Goal: Transaction & Acquisition: Purchase product/service

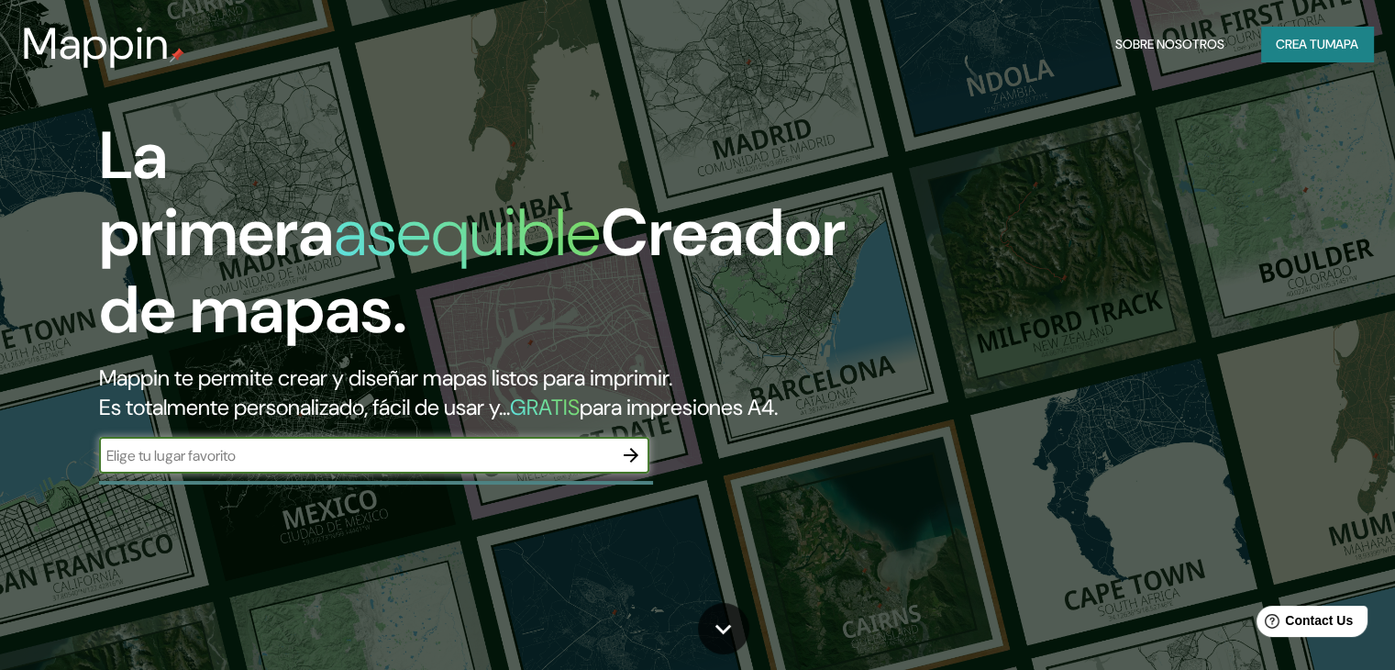
click at [506, 466] on input "text" at bounding box center [356, 455] width 514 height 21
type input "[GEOGRAPHIC_DATA]"
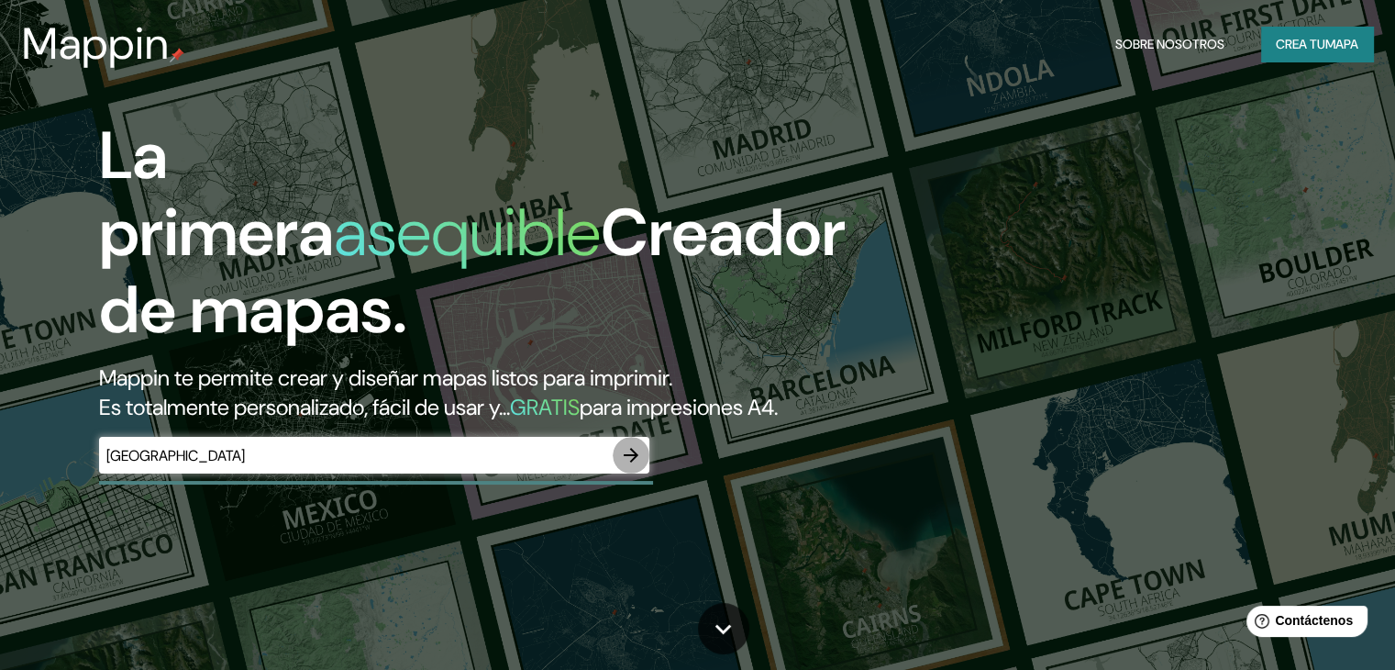
click at [637, 466] on icon "button" at bounding box center [631, 455] width 22 height 22
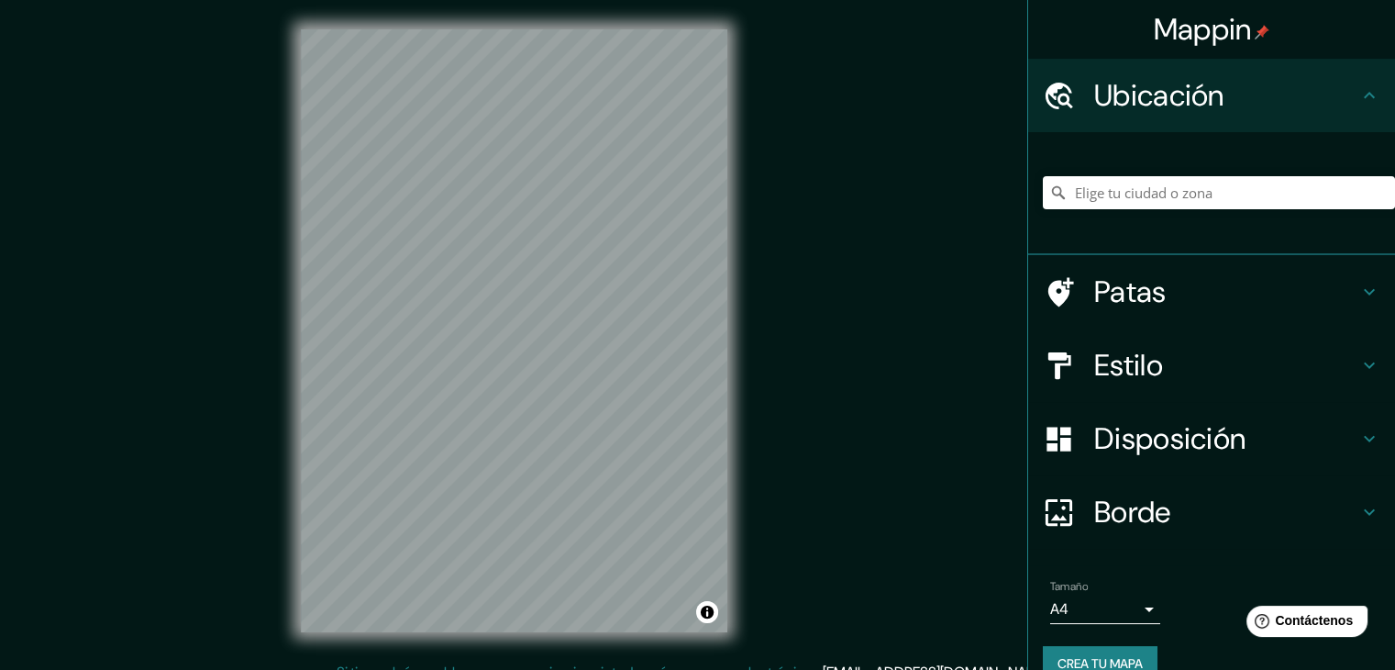
click at [1327, 353] on h4 "Estilo" at bounding box center [1226, 365] width 264 height 37
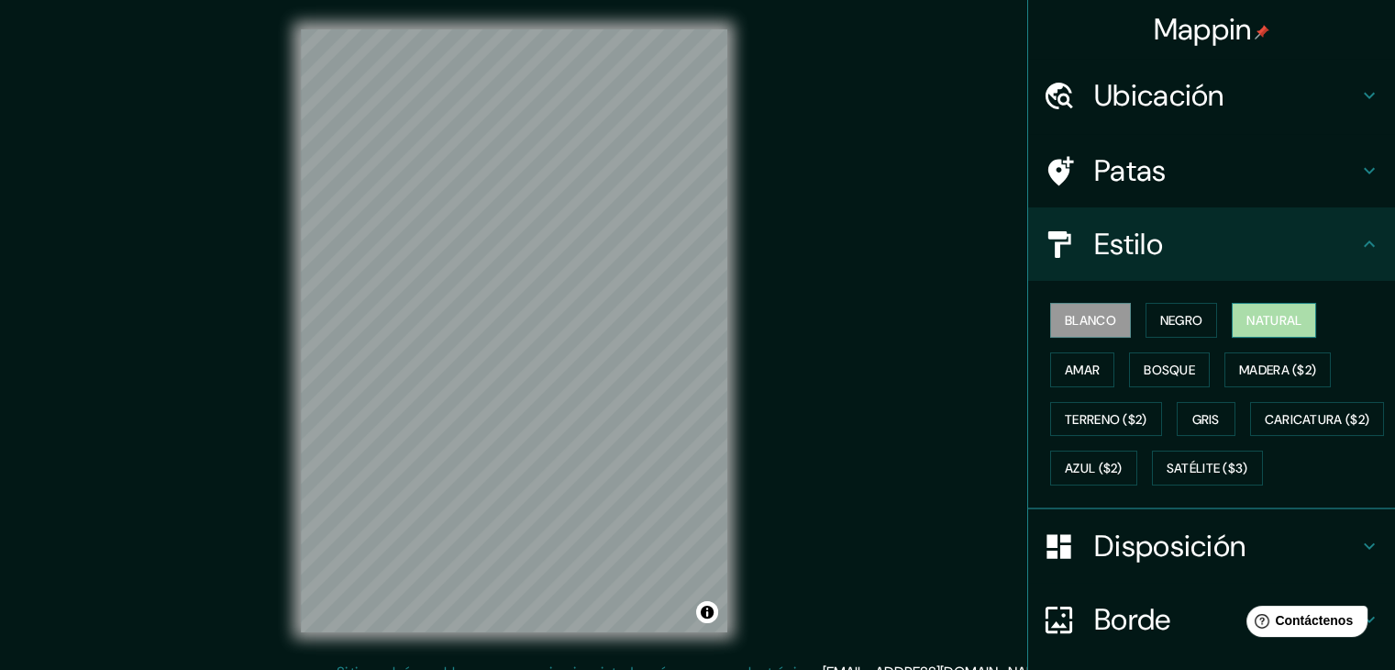
click at [1251, 319] on font "Natural" at bounding box center [1273, 320] width 55 height 17
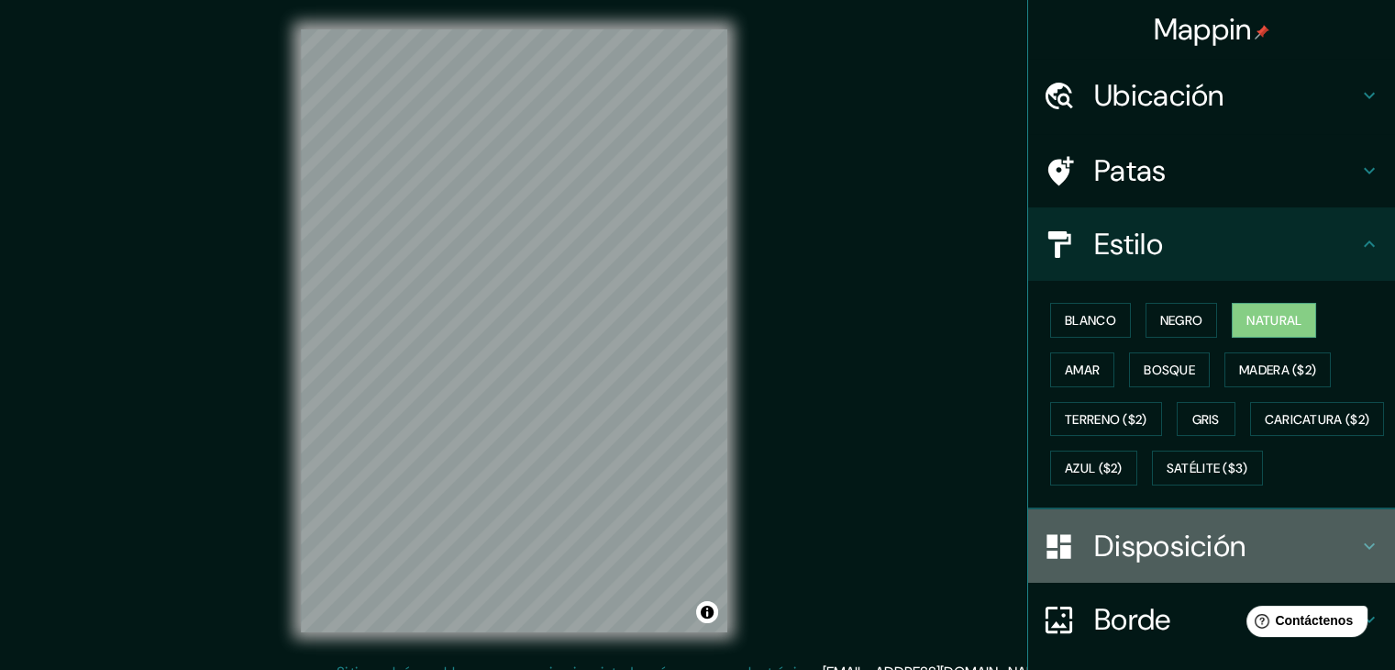
click at [1220, 565] on font "Disposición" at bounding box center [1169, 545] width 151 height 39
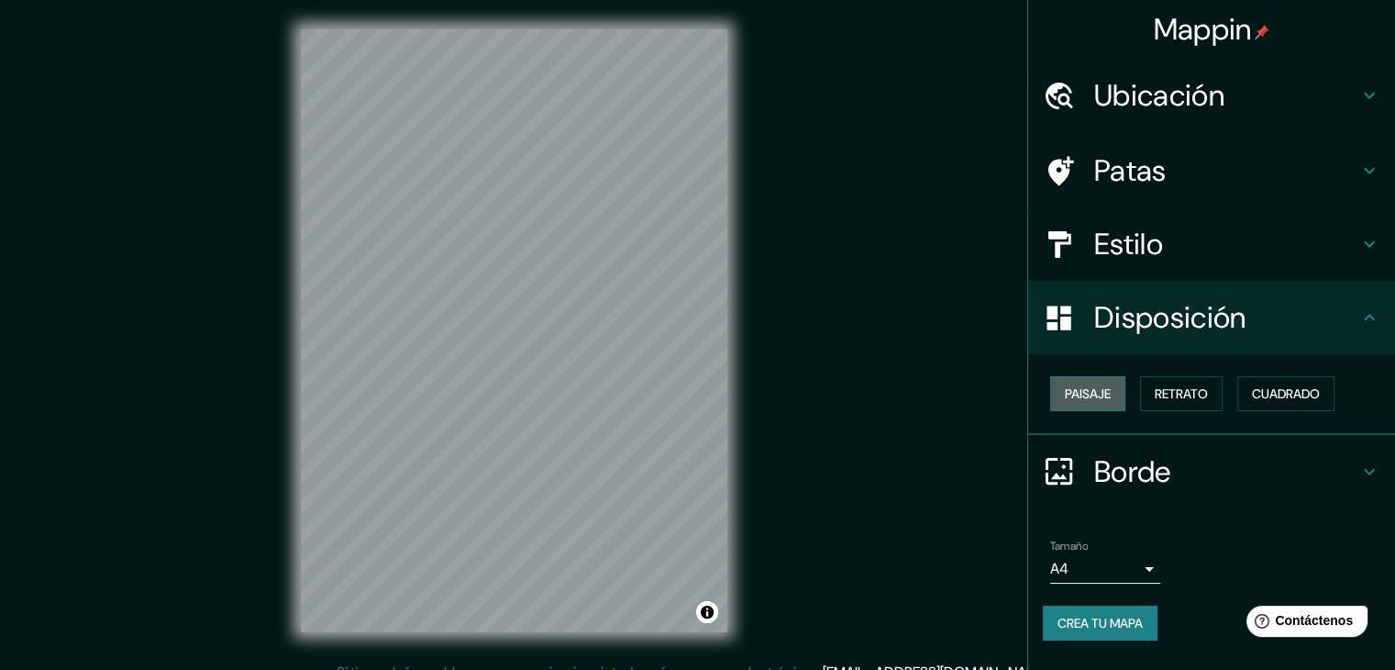
click at [1104, 388] on font "Paisaje" at bounding box center [1088, 393] width 46 height 17
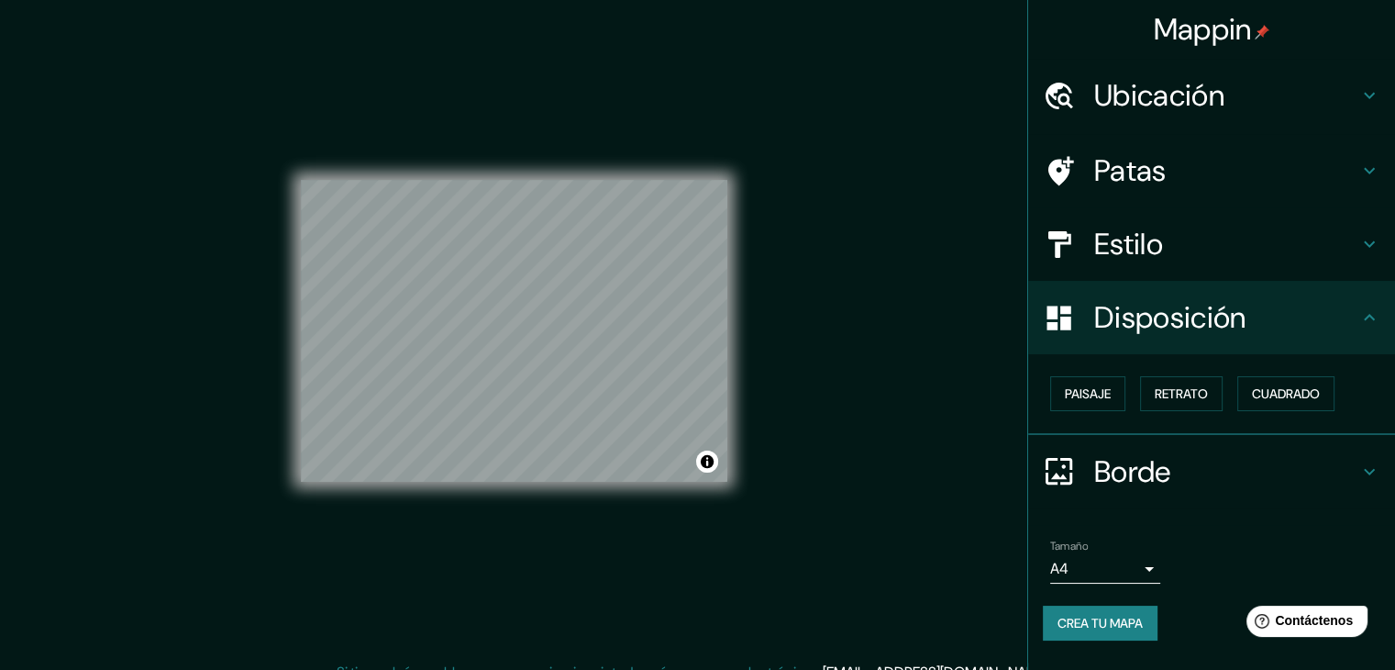
click at [1275, 243] on h4 "Estilo" at bounding box center [1226, 244] width 264 height 37
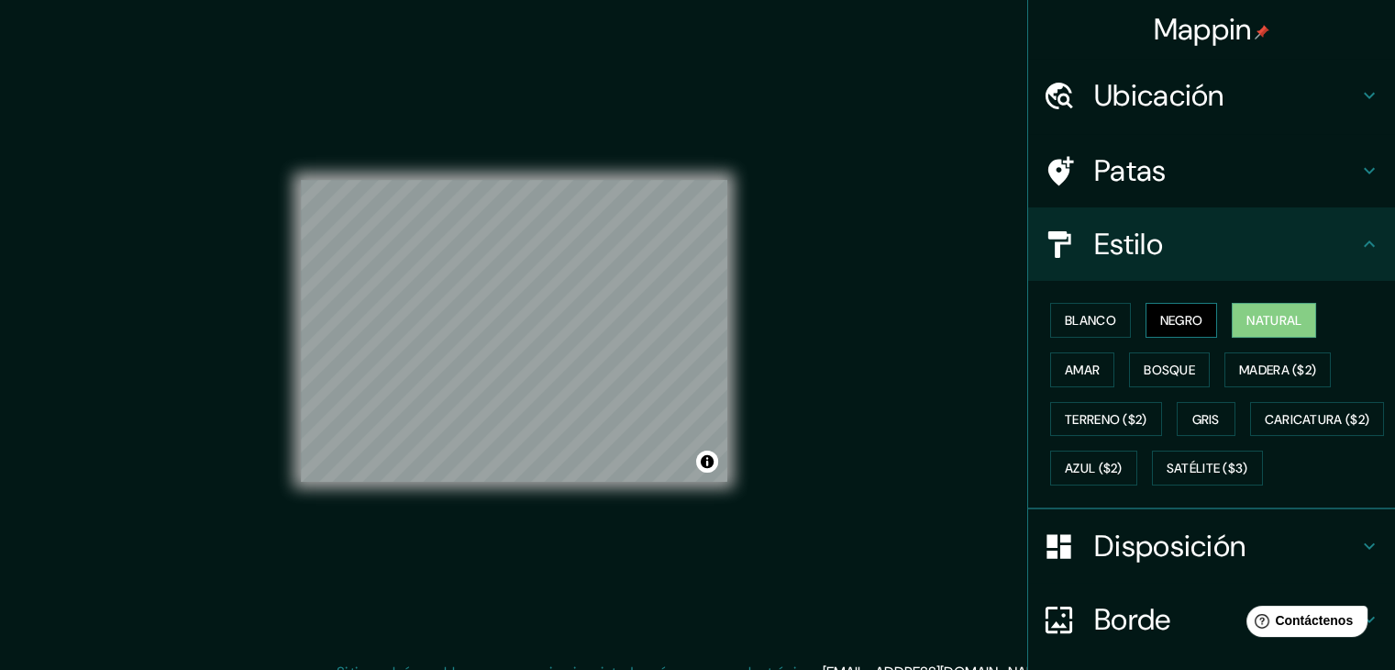
click at [1160, 321] on font "Negro" at bounding box center [1181, 320] width 43 height 17
click at [1087, 326] on font "Blanco" at bounding box center [1090, 320] width 51 height 17
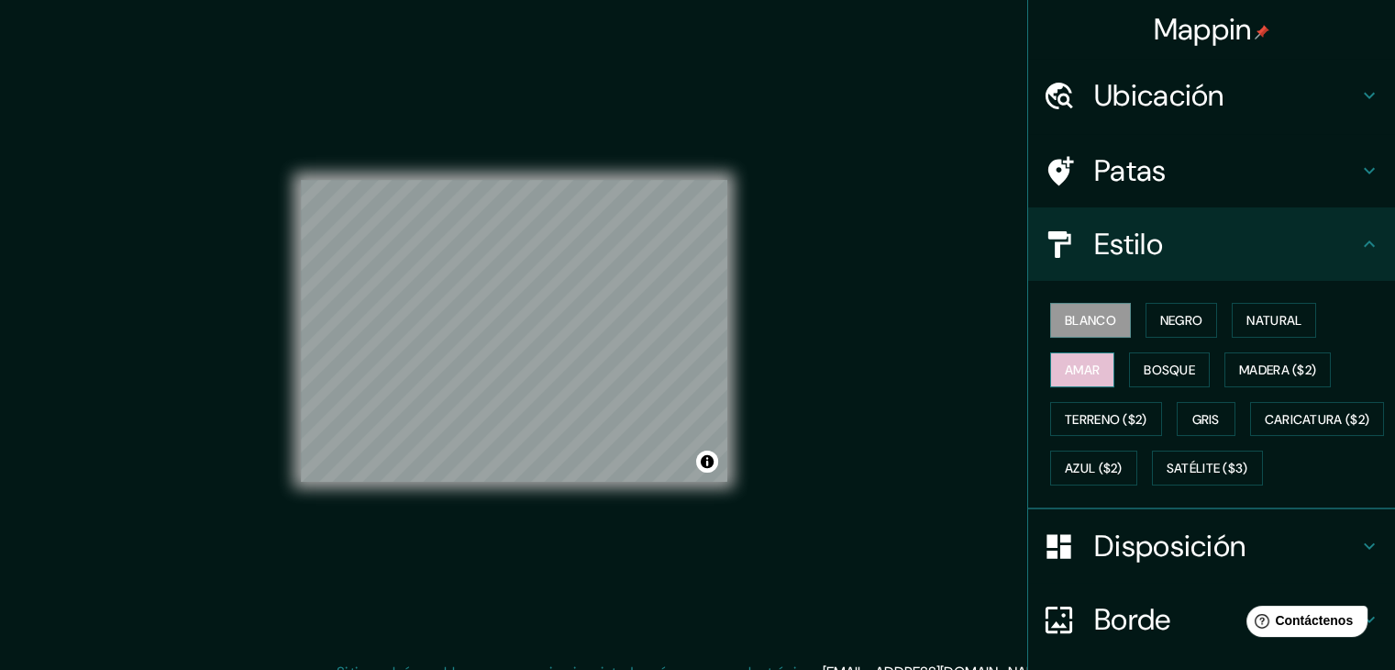
click at [1080, 358] on font "Amar" at bounding box center [1082, 370] width 35 height 24
click at [1190, 357] on button "Bosque" at bounding box center [1169, 369] width 81 height 35
click at [1065, 371] on font "Amar" at bounding box center [1082, 369] width 35 height 17
click at [1268, 318] on font "Natural" at bounding box center [1273, 320] width 55 height 17
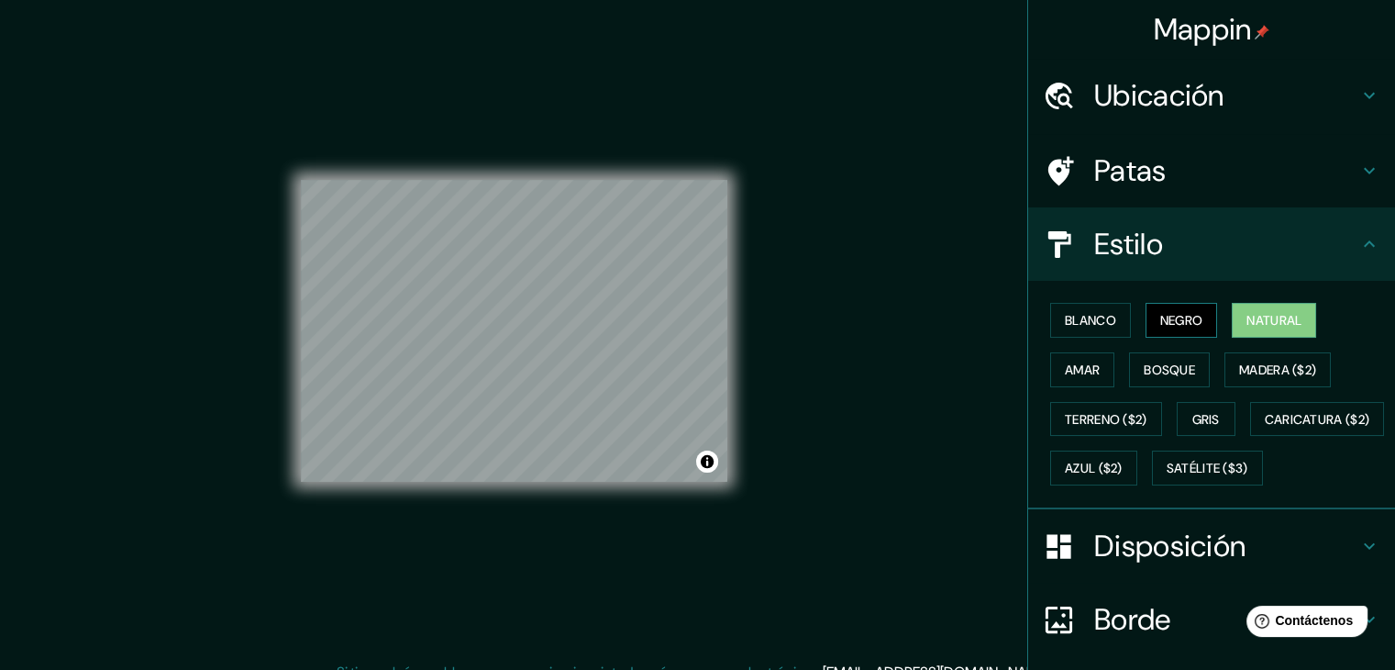
click at [1176, 317] on font "Negro" at bounding box center [1181, 320] width 43 height 17
click at [1102, 322] on font "Blanco" at bounding box center [1090, 320] width 51 height 17
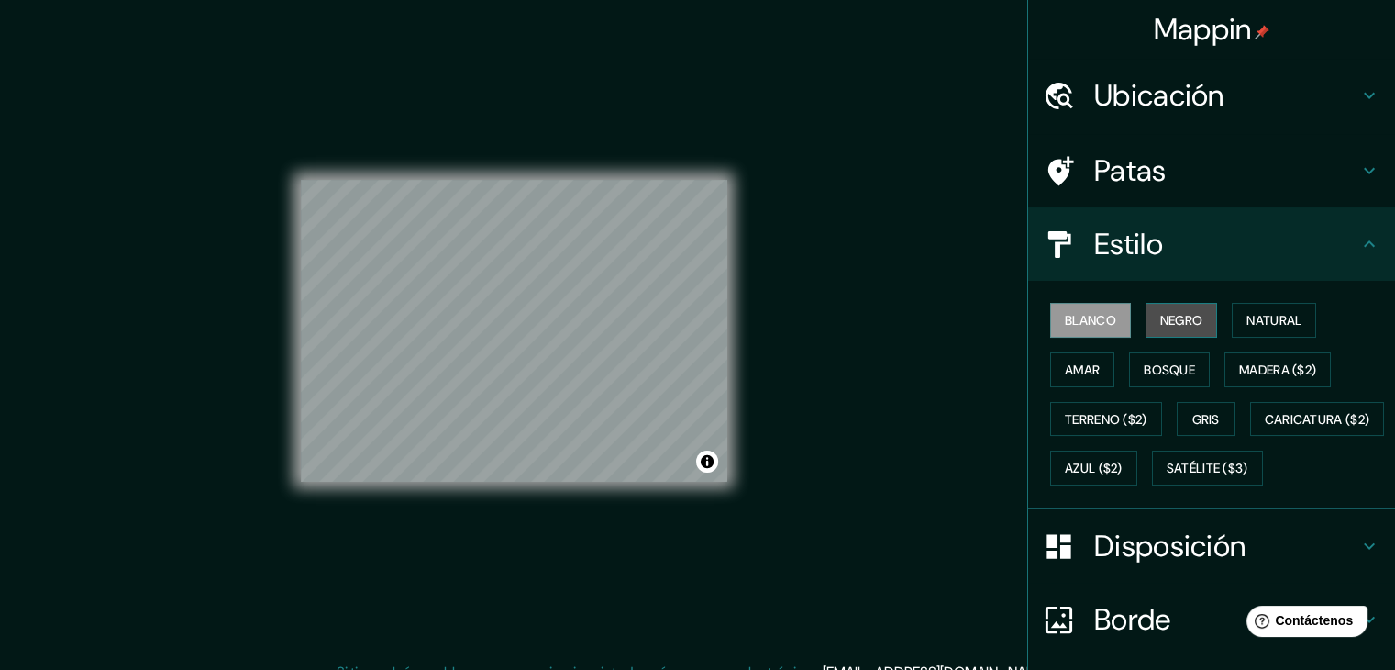
click at [1168, 312] on font "Negro" at bounding box center [1181, 320] width 43 height 17
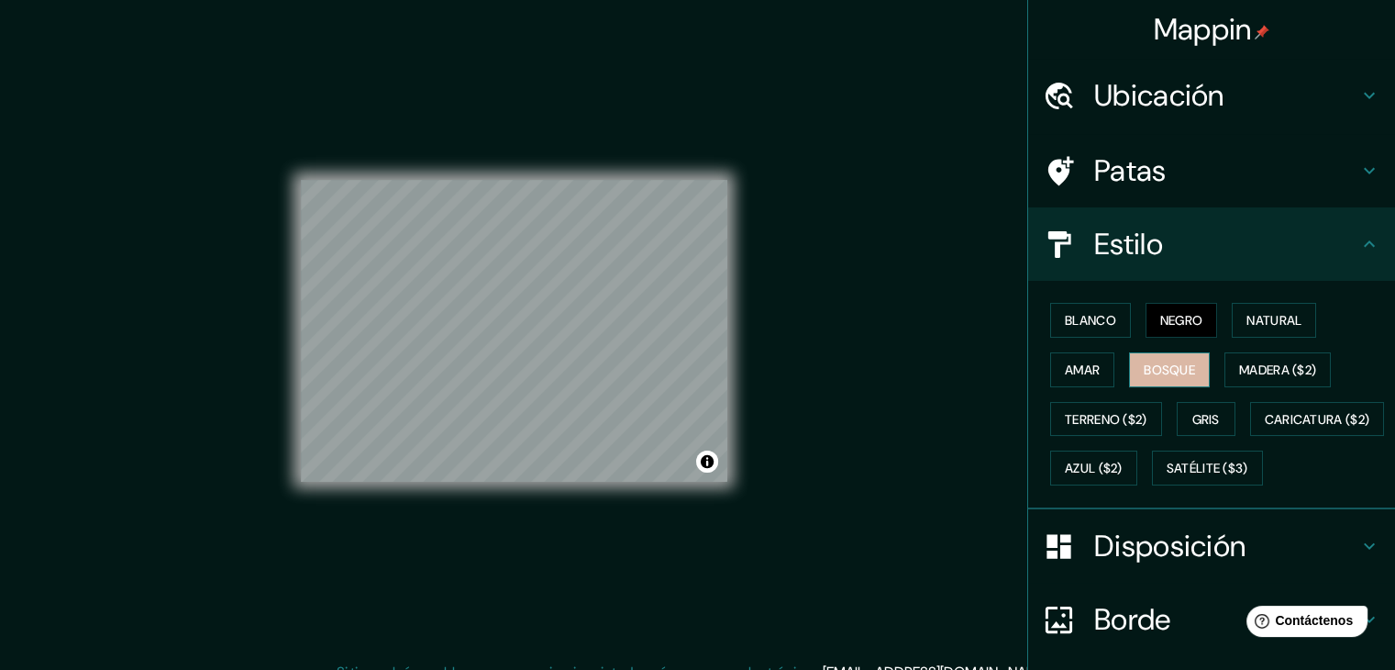
click at [1154, 376] on font "Bosque" at bounding box center [1169, 370] width 51 height 24
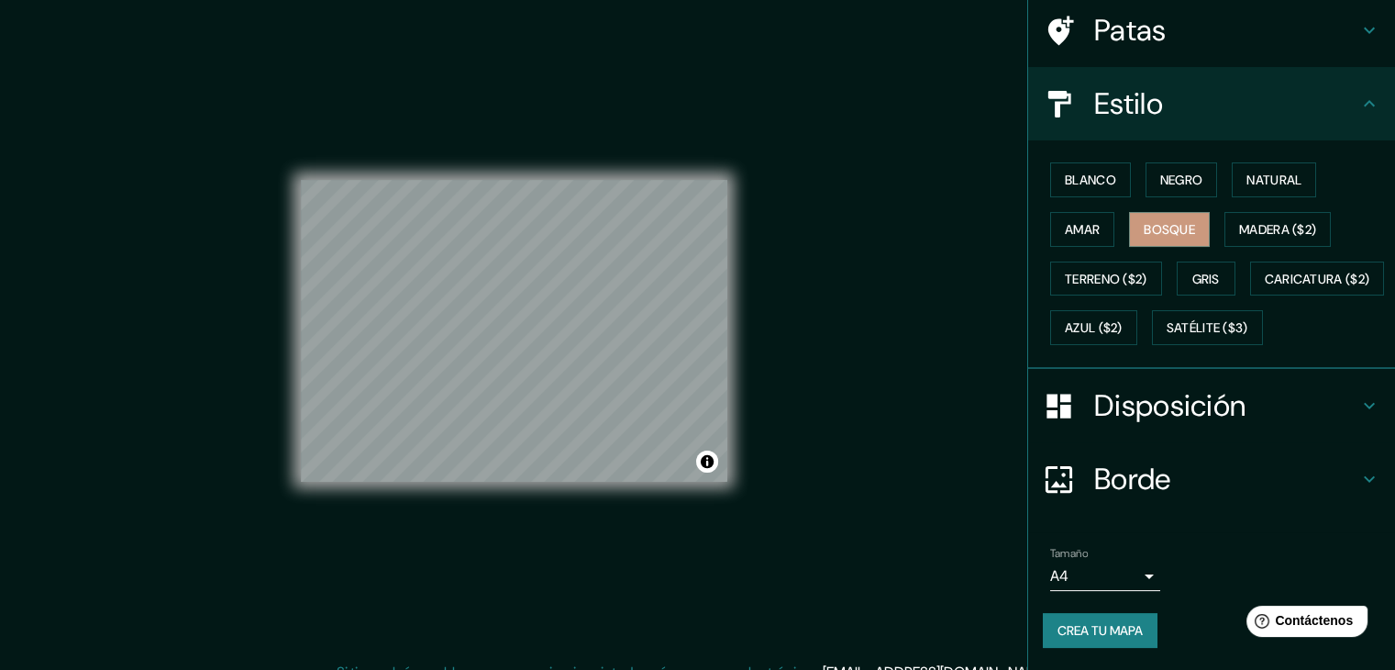
scroll to position [183, 0]
click at [1107, 647] on button "Crea tu mapa" at bounding box center [1100, 630] width 115 height 35
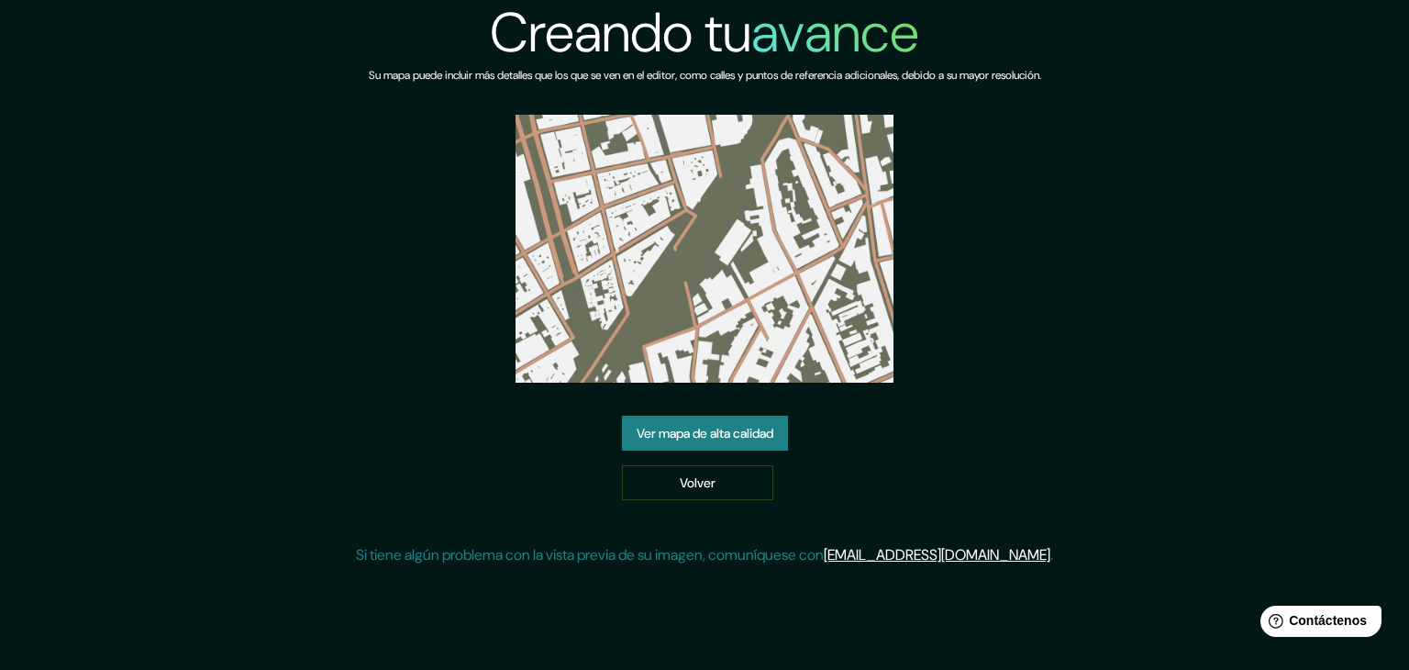
click at [737, 428] on font "Ver mapa de alta calidad" at bounding box center [705, 433] width 137 height 17
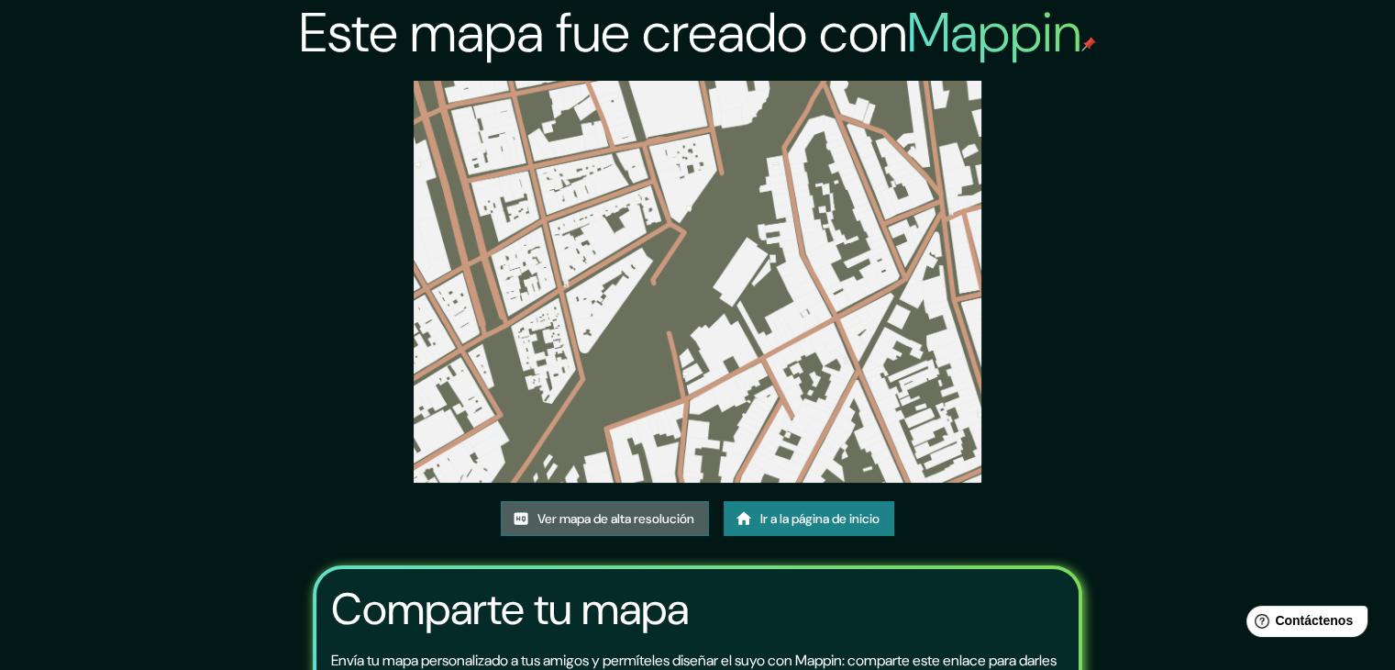
drag, startPoint x: 686, startPoint y: 322, endPoint x: 620, endPoint y: 529, distance: 217.5
click at [620, 529] on font "Ver mapa de alta resolución" at bounding box center [615, 518] width 157 height 24
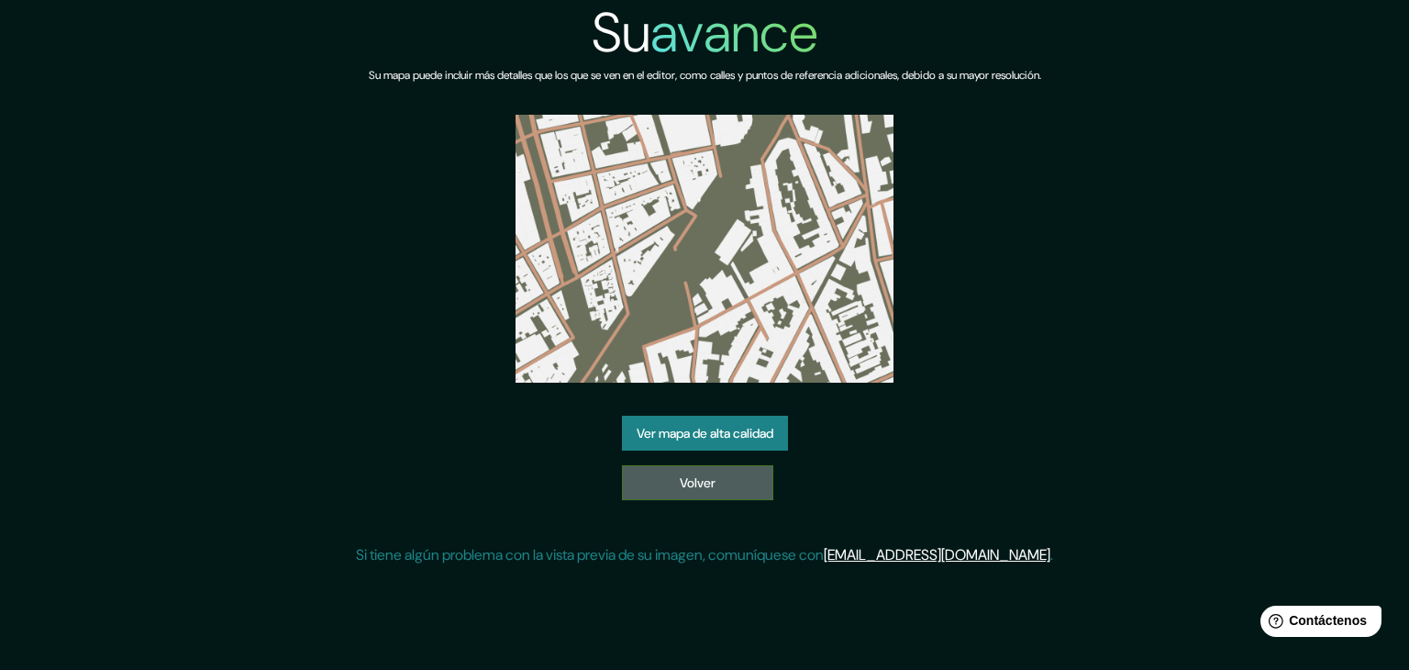
click at [691, 479] on font "Volver" at bounding box center [698, 482] width 36 height 17
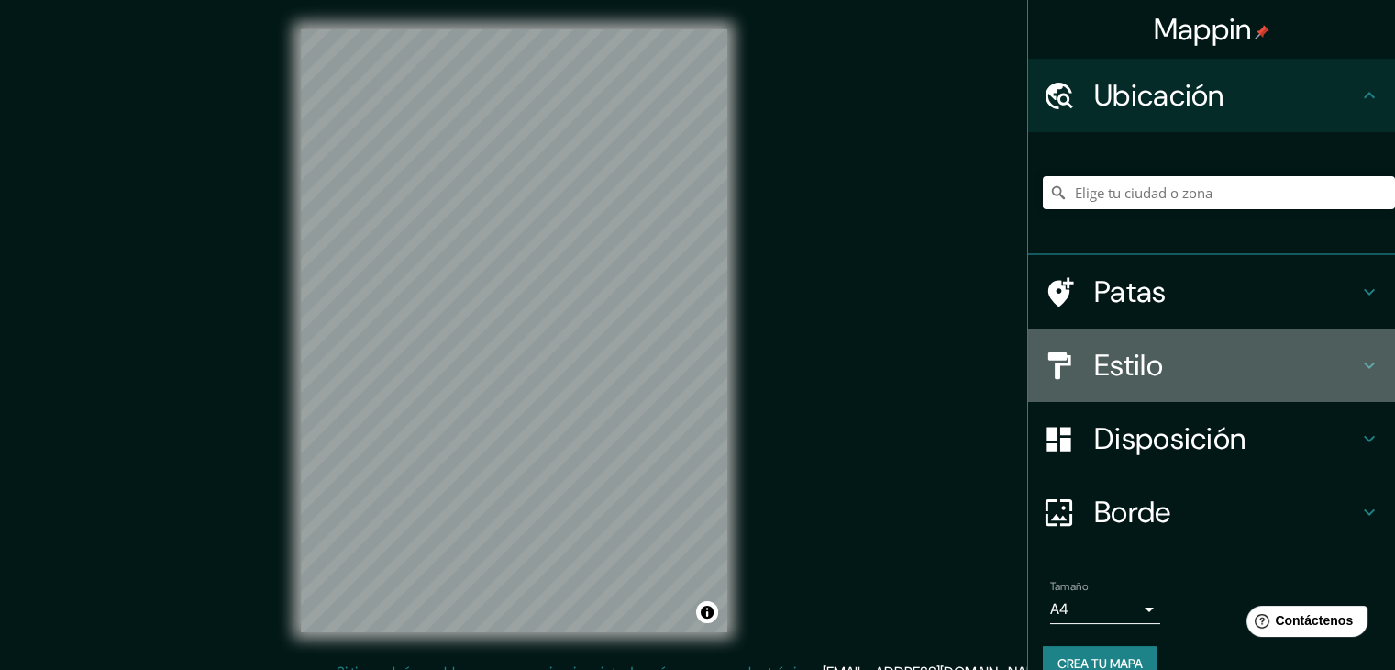
click at [1358, 366] on icon at bounding box center [1369, 365] width 22 height 22
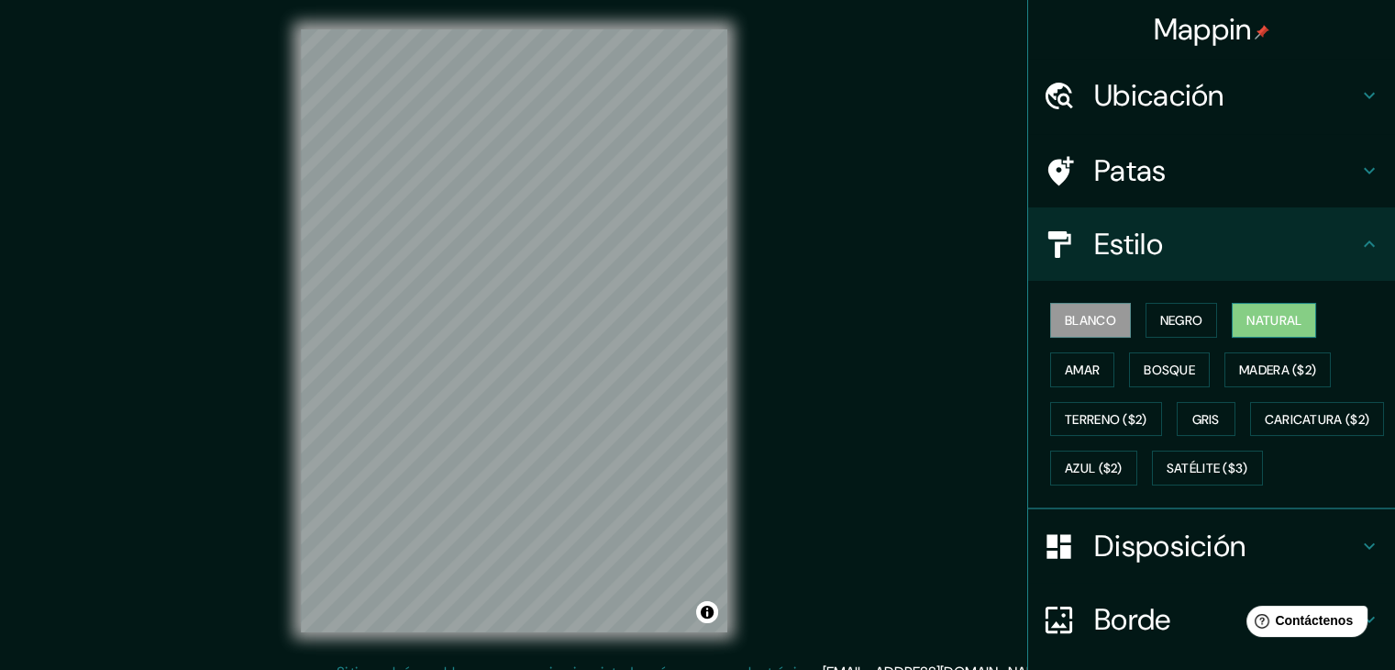
click at [1234, 320] on button "Natural" at bounding box center [1274, 320] width 84 height 35
click at [1146, 323] on button "Negro" at bounding box center [1182, 320] width 72 height 35
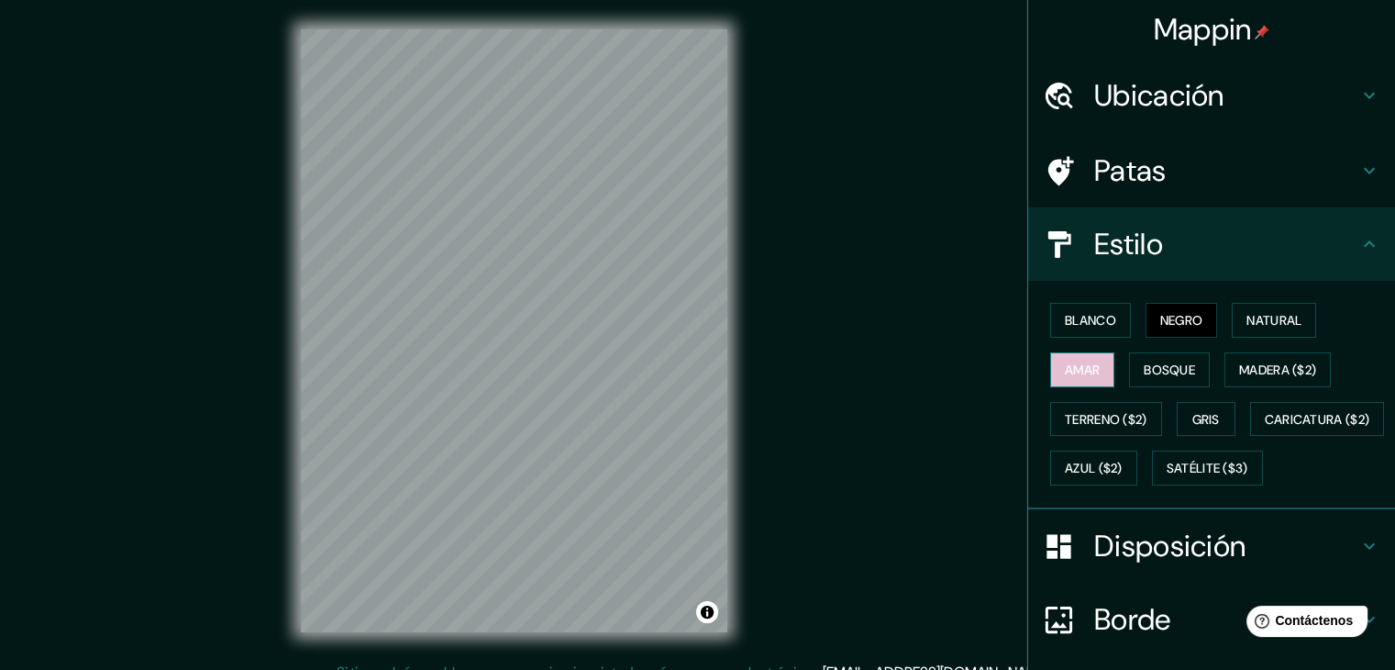
click at [1082, 361] on font "Amar" at bounding box center [1082, 369] width 35 height 17
click at [1147, 367] on font "Bosque" at bounding box center [1169, 369] width 51 height 17
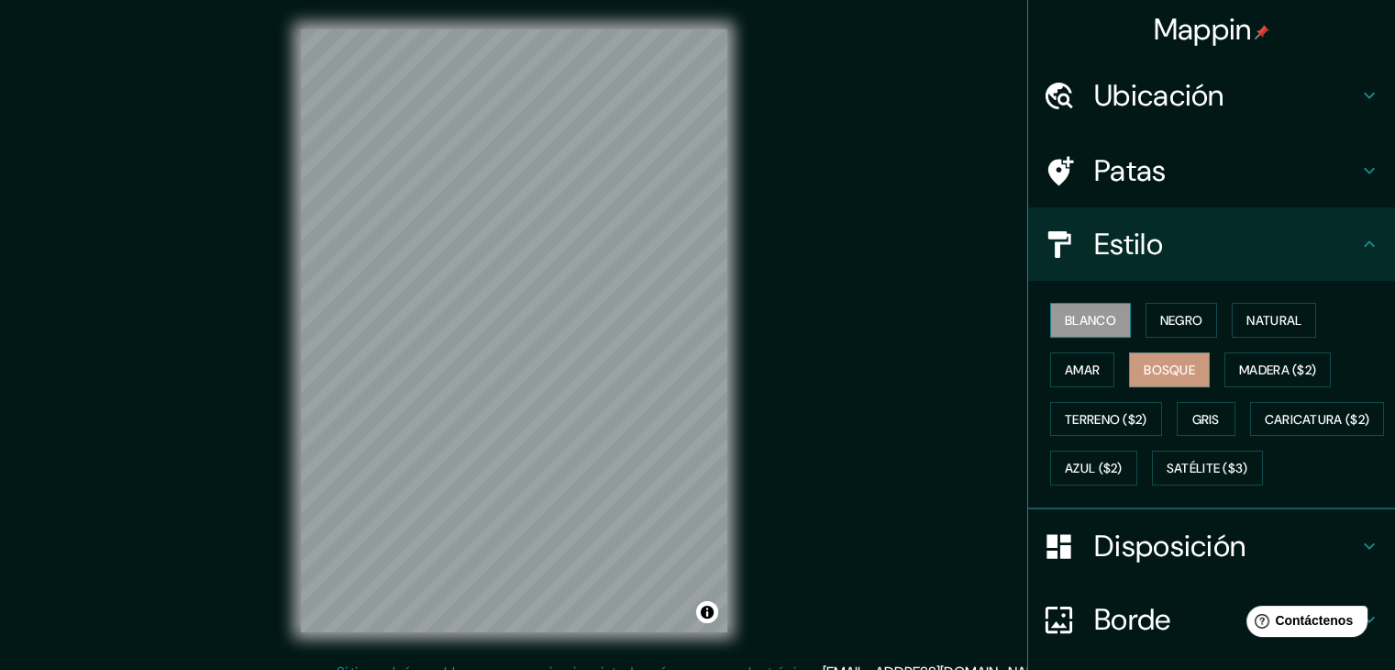
click at [1082, 317] on font "Blanco" at bounding box center [1090, 320] width 51 height 17
click at [1160, 312] on font "Negro" at bounding box center [1181, 320] width 43 height 17
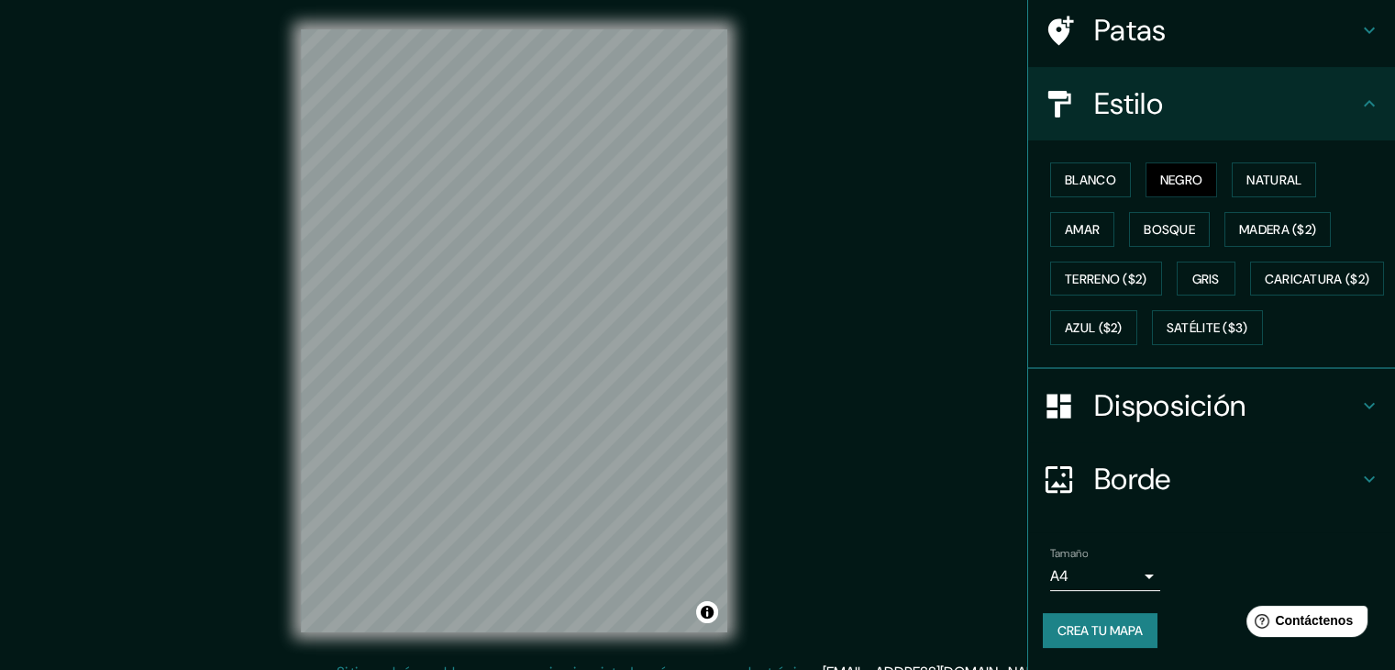
click at [1224, 407] on font "Disposición" at bounding box center [1169, 405] width 151 height 39
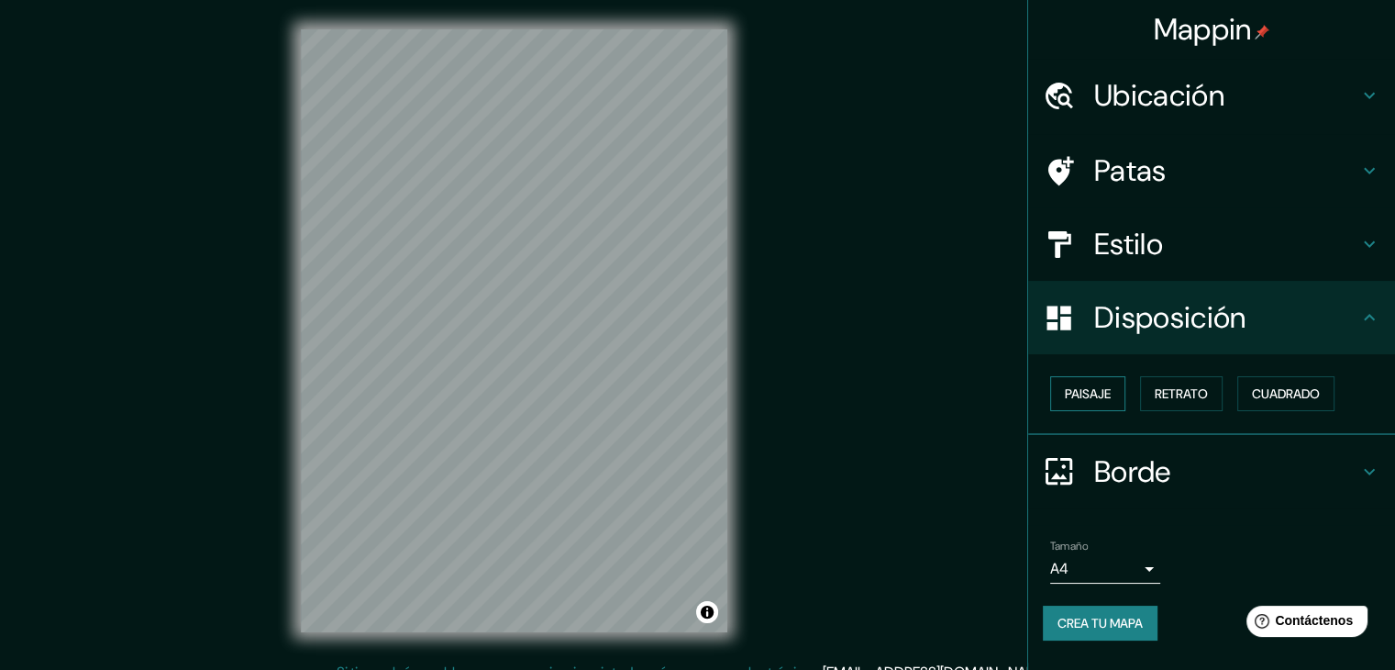
click at [1105, 395] on font "Paisaje" at bounding box center [1088, 393] width 46 height 17
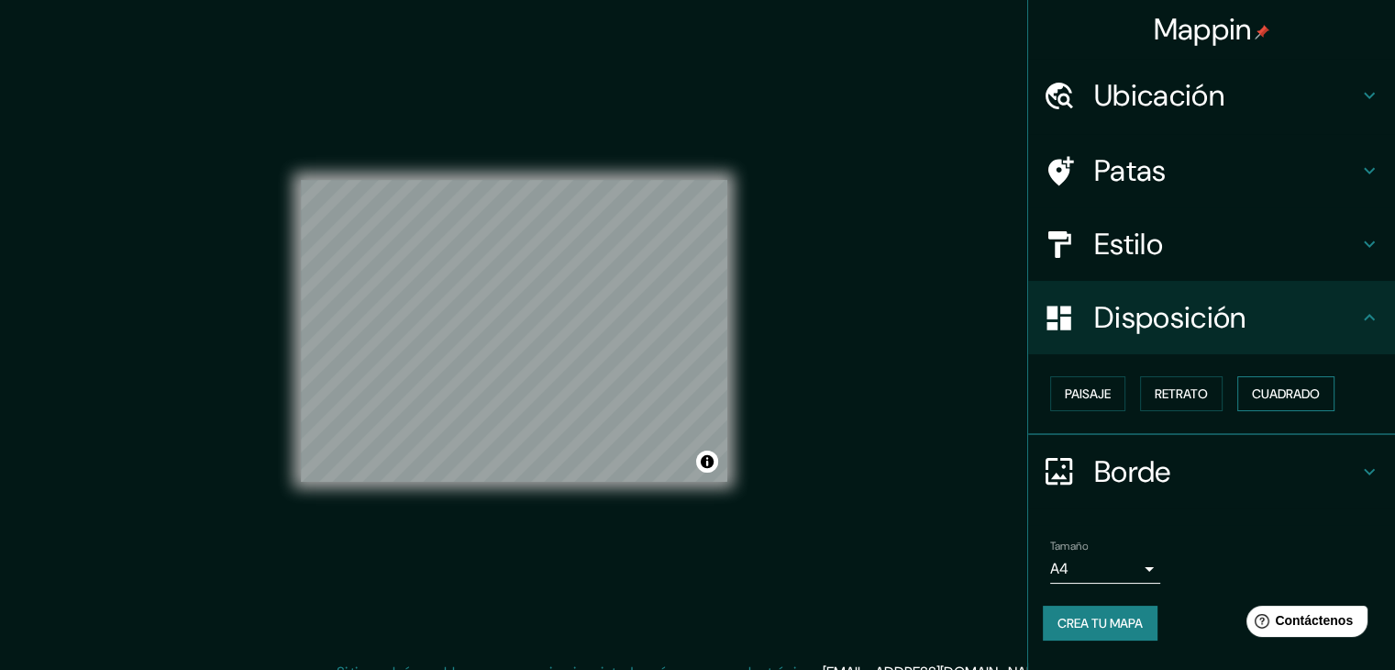
click at [1302, 382] on font "Cuadrado" at bounding box center [1286, 394] width 68 height 24
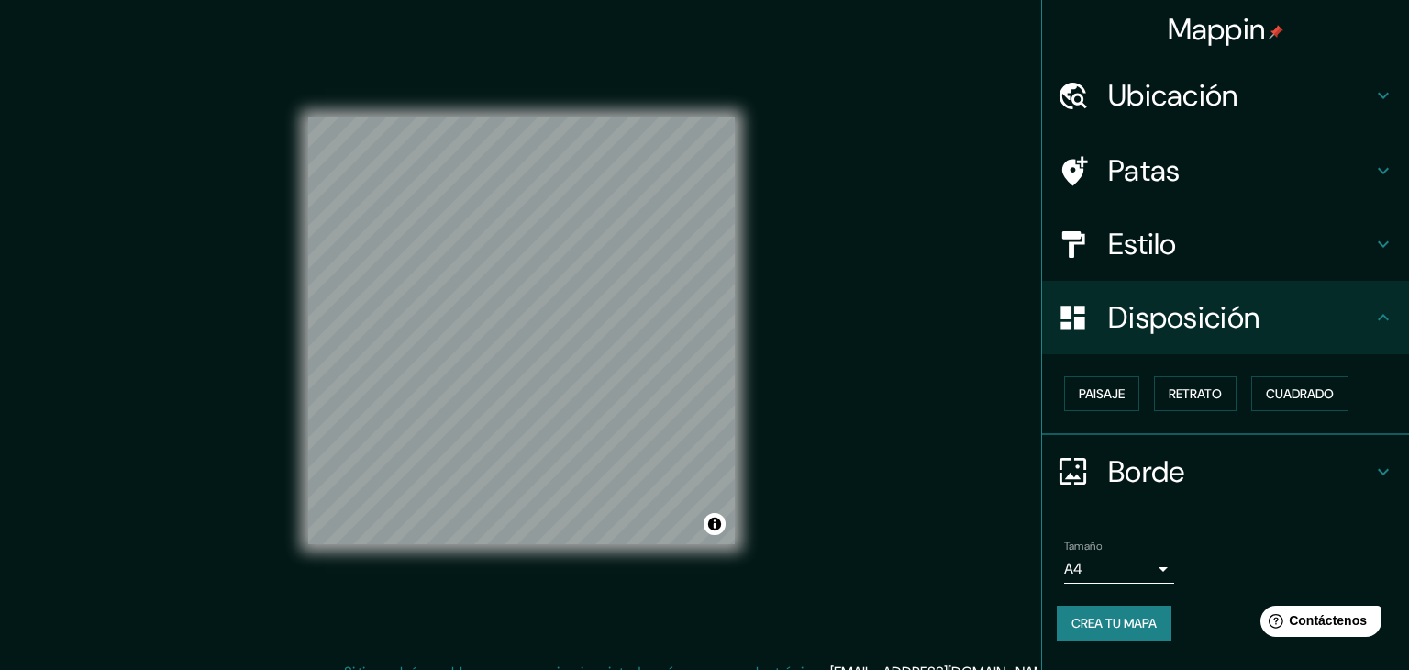
click at [1133, 566] on body "Mappin Ubicación Patas Estilo Disposición Paisaje Retrato Cuadrado Borde Elige …" at bounding box center [704, 335] width 1409 height 670
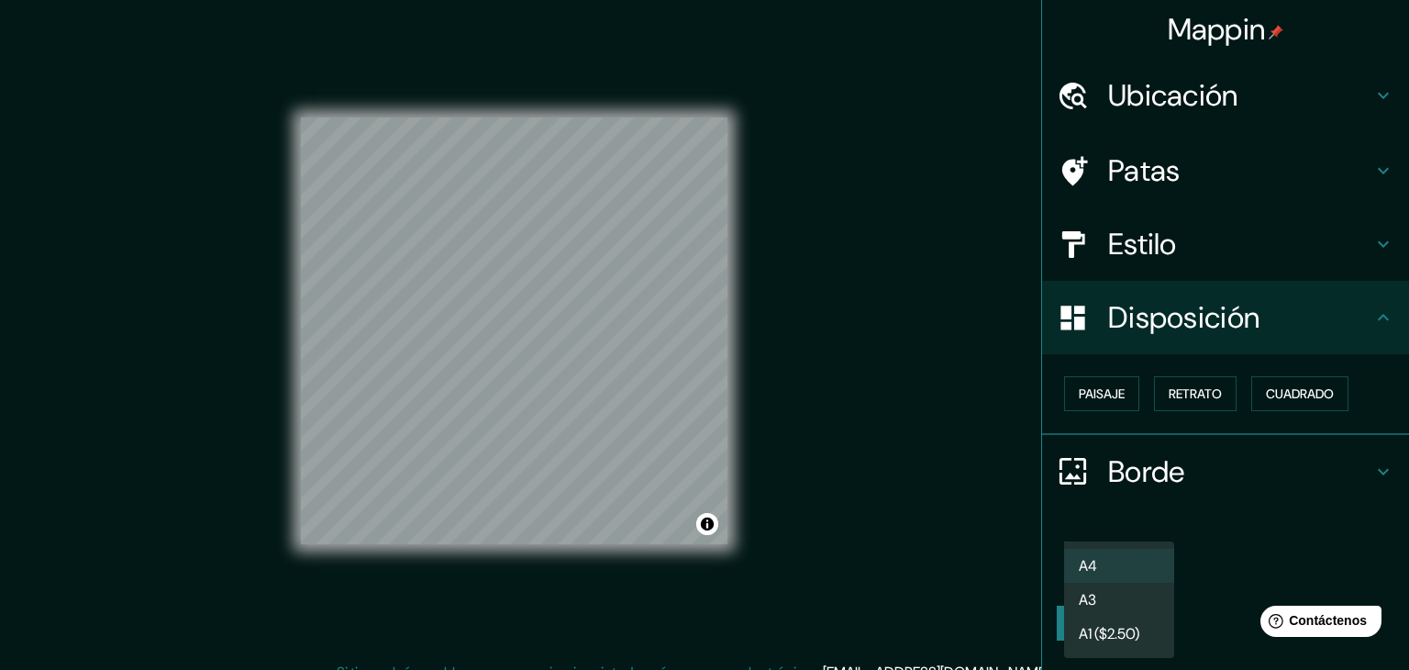
click at [1125, 598] on li "A3" at bounding box center [1119, 599] width 110 height 34
type input "a4"
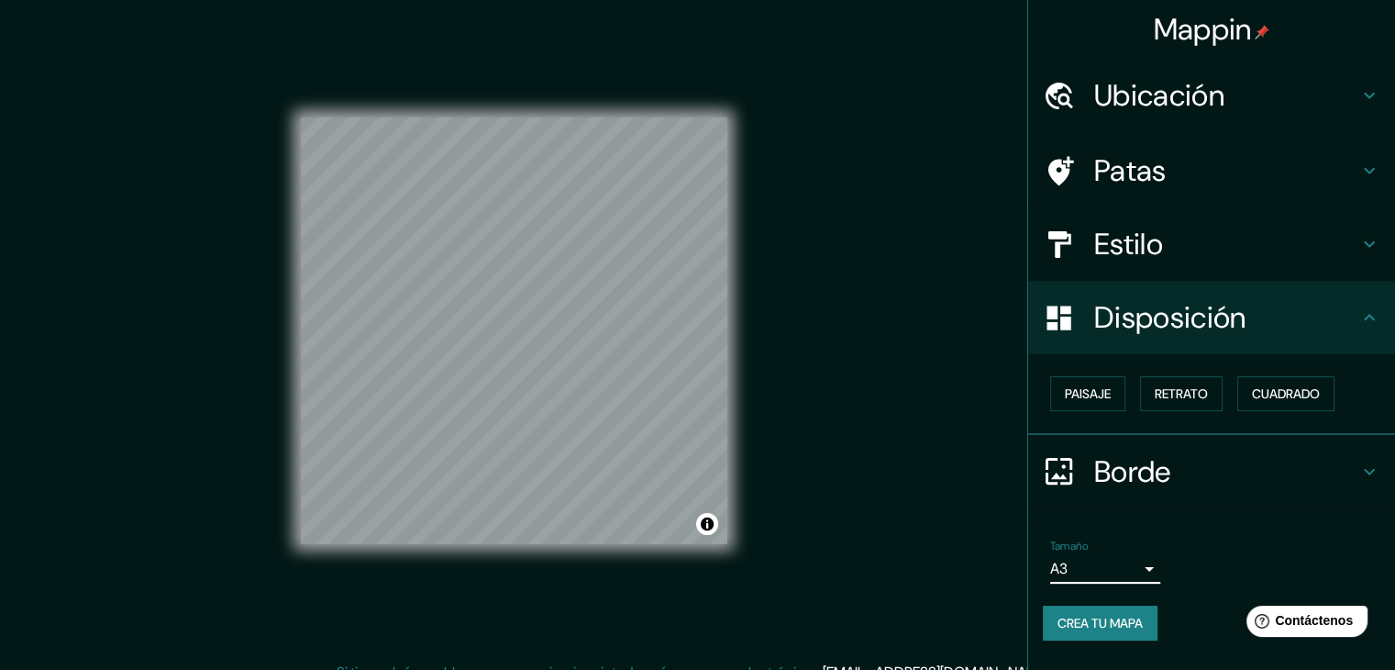
click at [1115, 628] on font "Crea tu mapa" at bounding box center [1100, 623] width 85 height 17
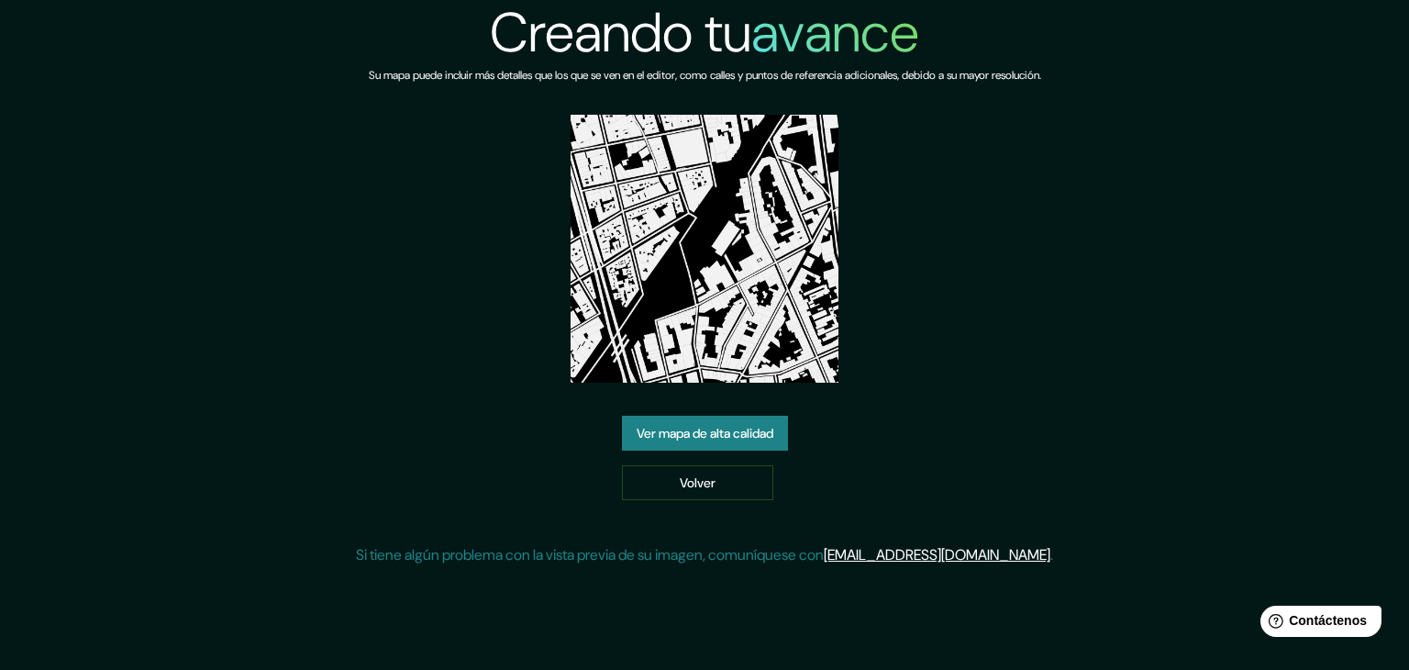
click at [747, 434] on font "Ver mapa de alta calidad" at bounding box center [705, 433] width 137 height 17
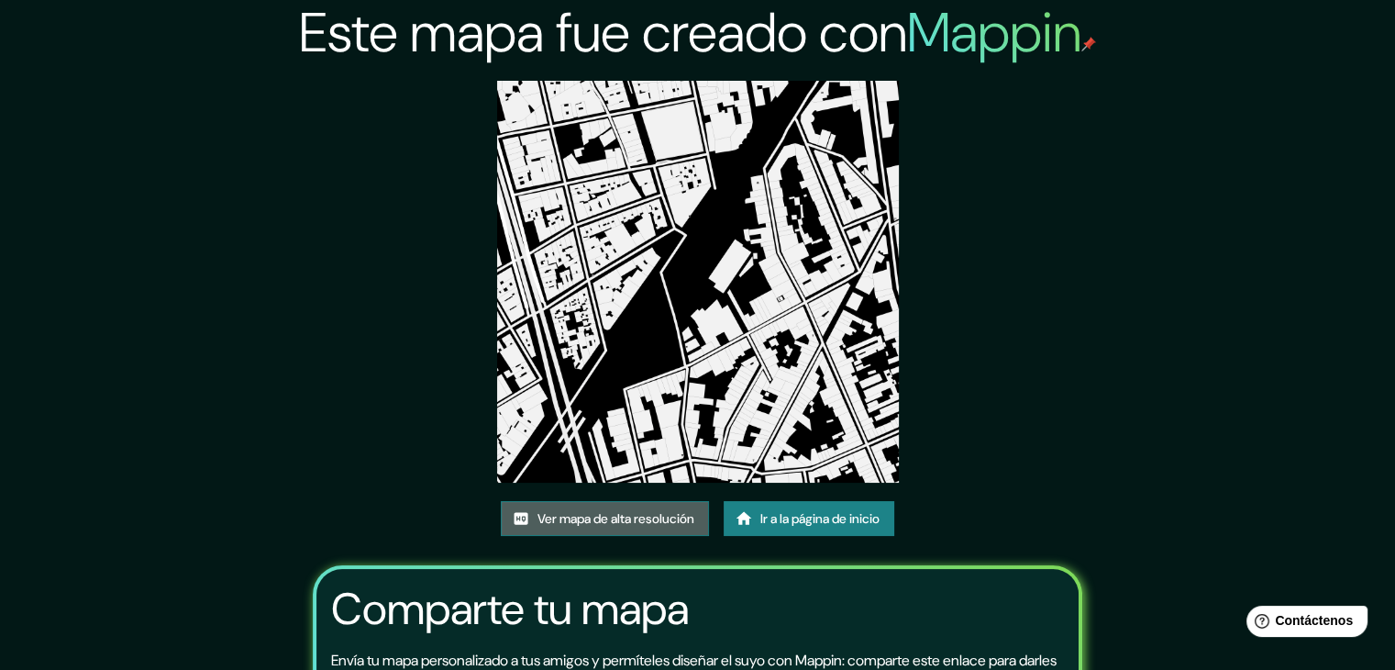
click at [636, 514] on font "Ver mapa de alta resolución" at bounding box center [615, 518] width 157 height 17
